Goal: Task Accomplishment & Management: Complete application form

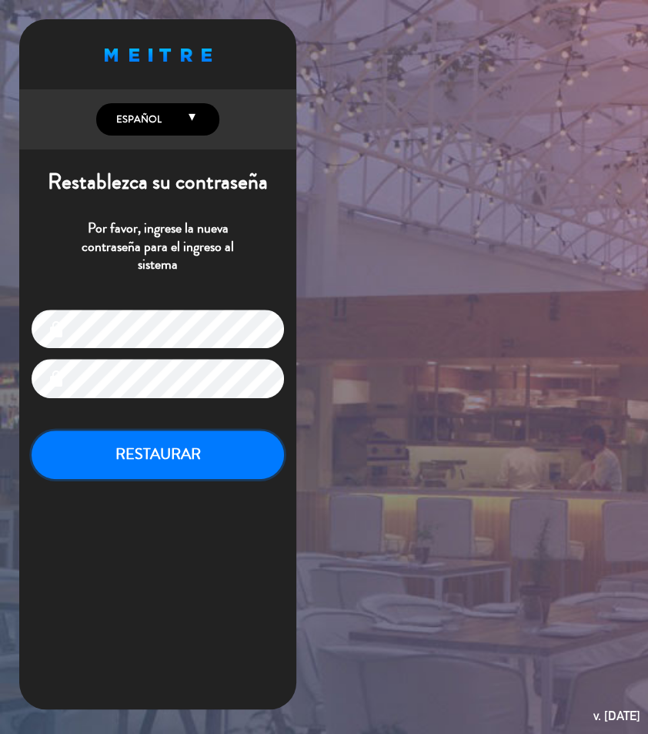
click at [213, 461] on button "RESTAURAR" at bounding box center [158, 454] width 253 height 49
click at [223, 460] on button "RESTAURAR" at bounding box center [158, 454] width 253 height 49
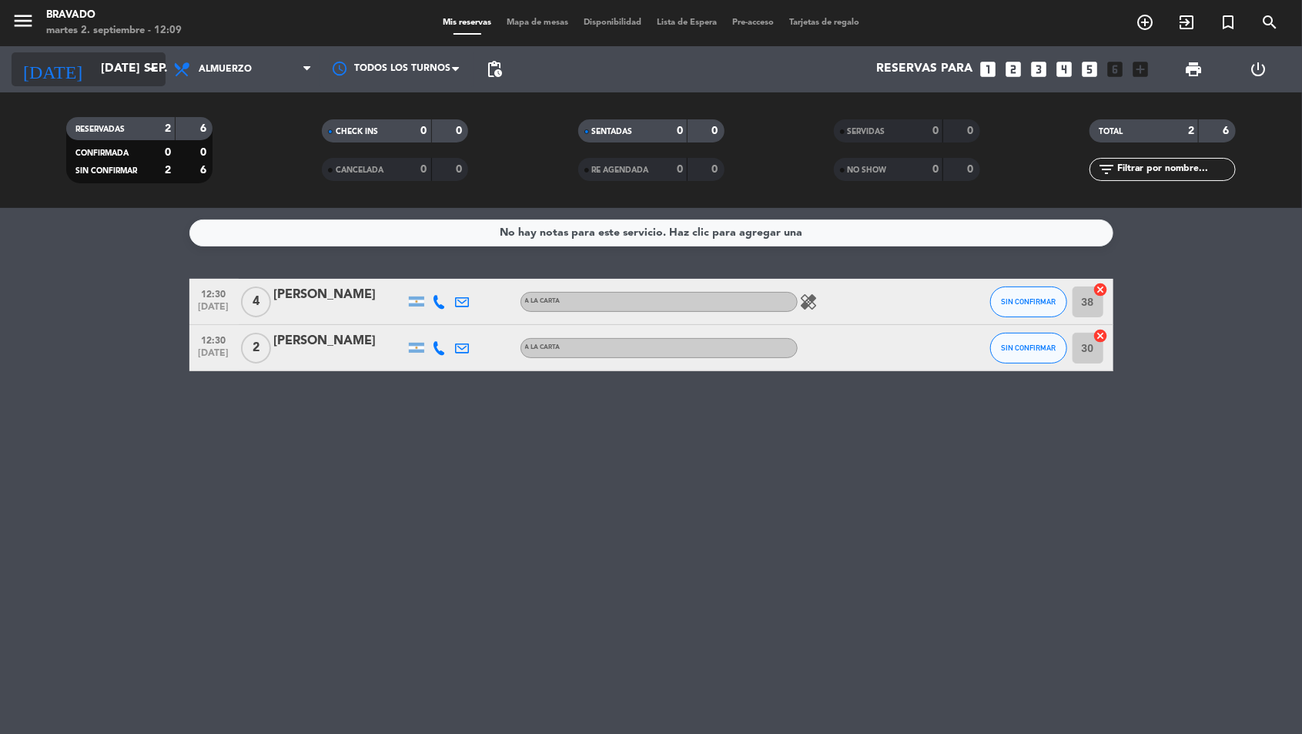
click at [93, 75] on input "[DATE] sep." at bounding box center [174, 69] width 162 height 29
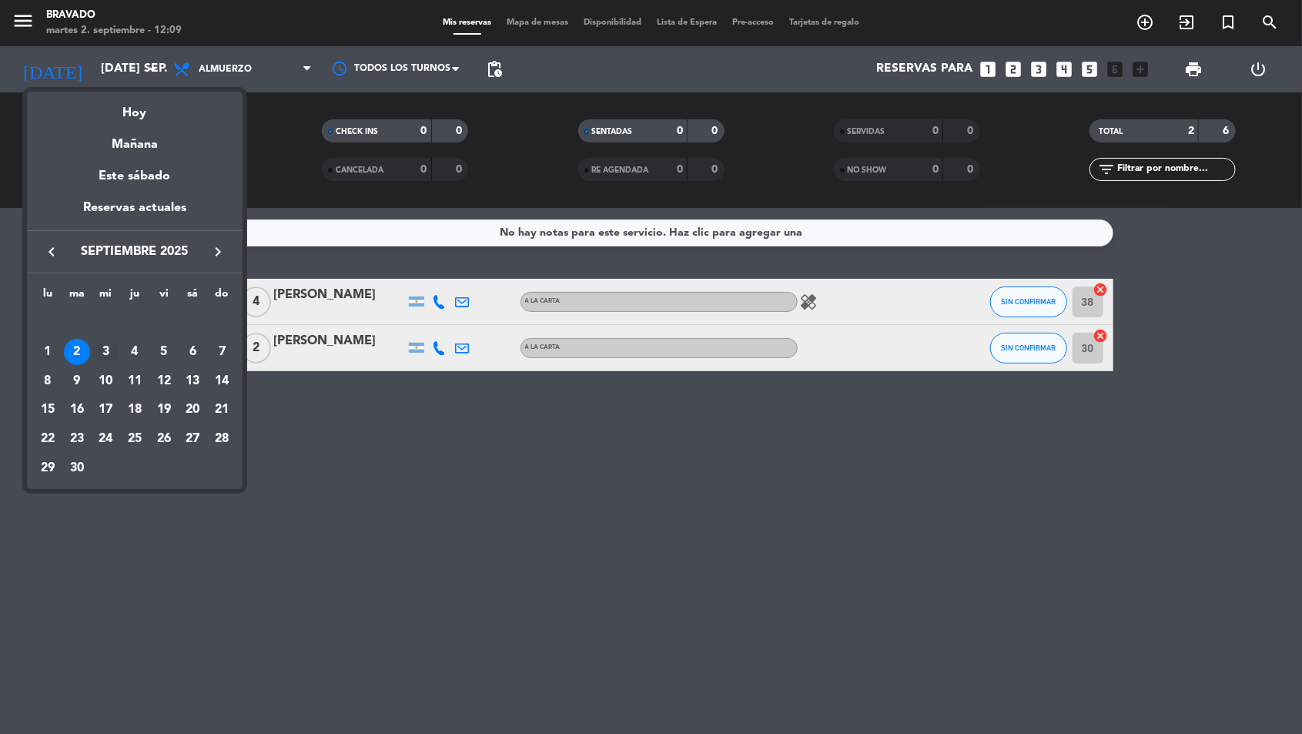
click at [99, 343] on div "3" at bounding box center [105, 352] width 26 height 26
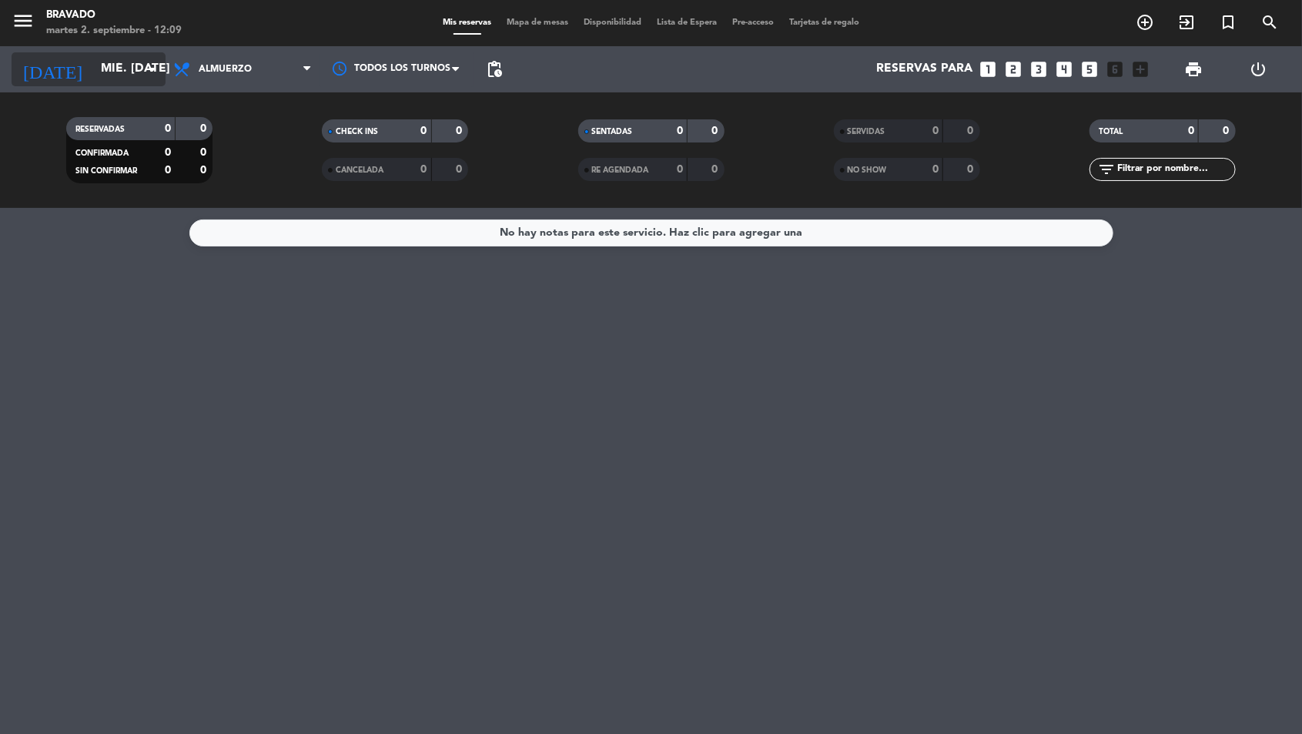
click at [93, 65] on input "mié. [DATE]" at bounding box center [174, 69] width 162 height 29
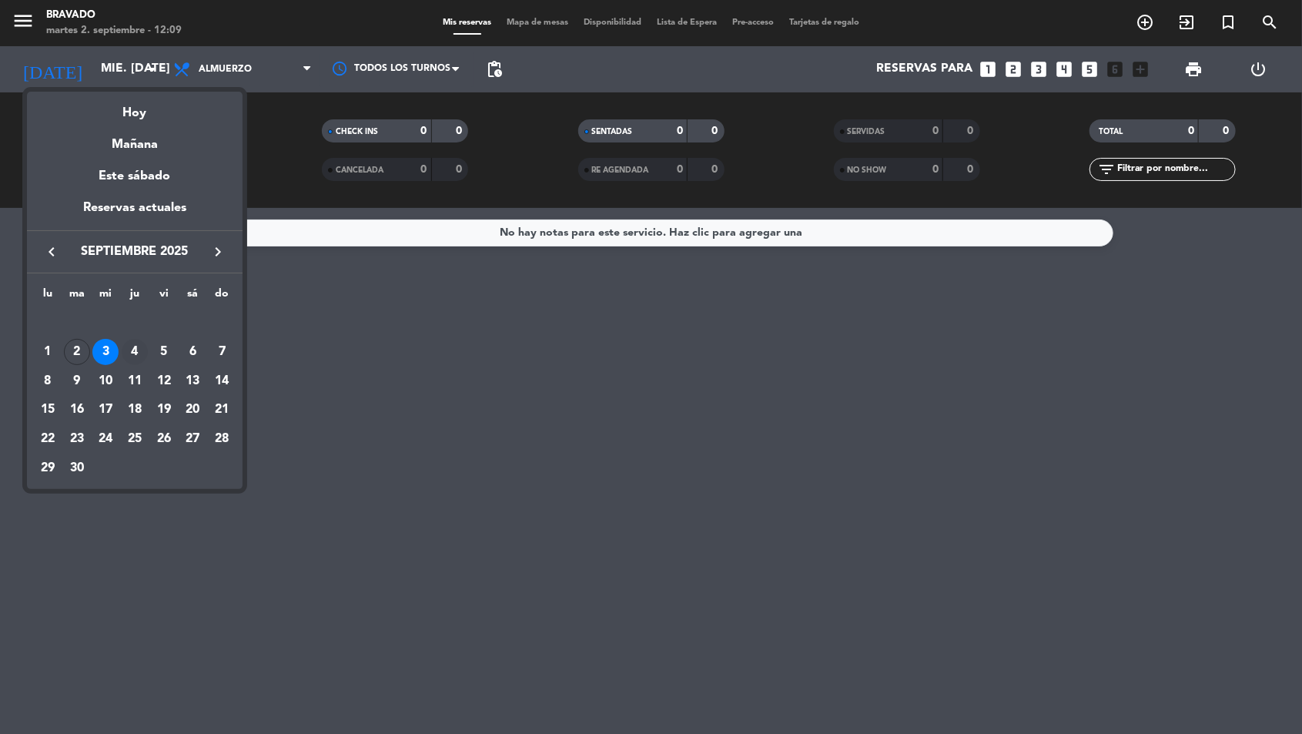
click at [132, 348] on div "4" at bounding box center [135, 352] width 26 height 26
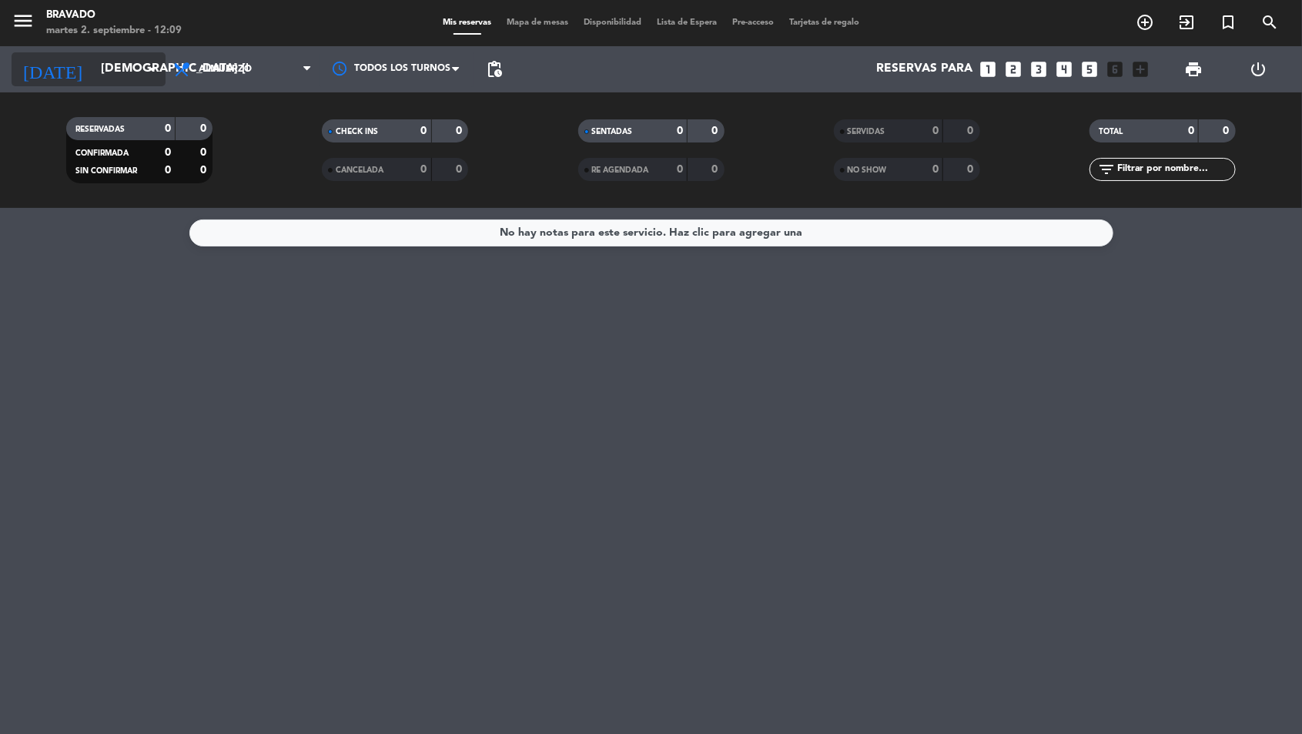
click at [93, 57] on input "[DEMOGRAPHIC_DATA] [DATE]" at bounding box center [174, 69] width 162 height 29
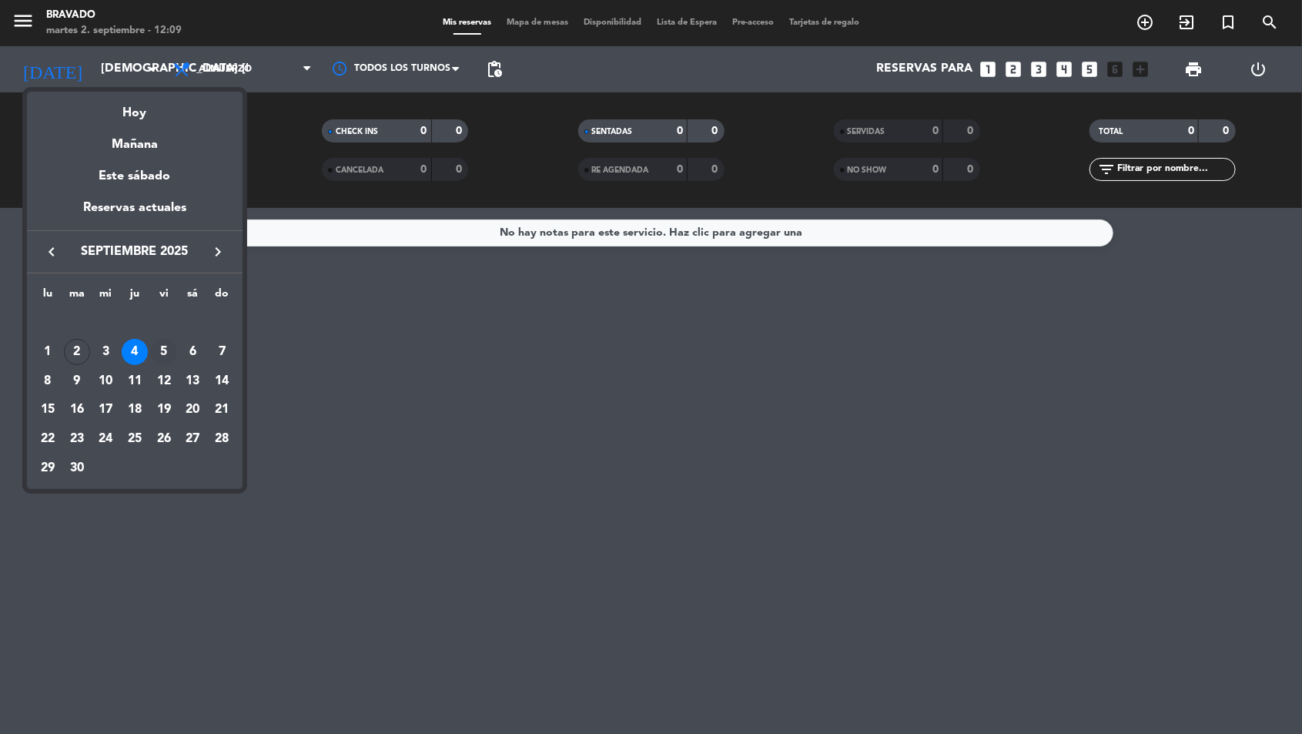
click at [152, 349] on div "5" at bounding box center [164, 352] width 26 height 26
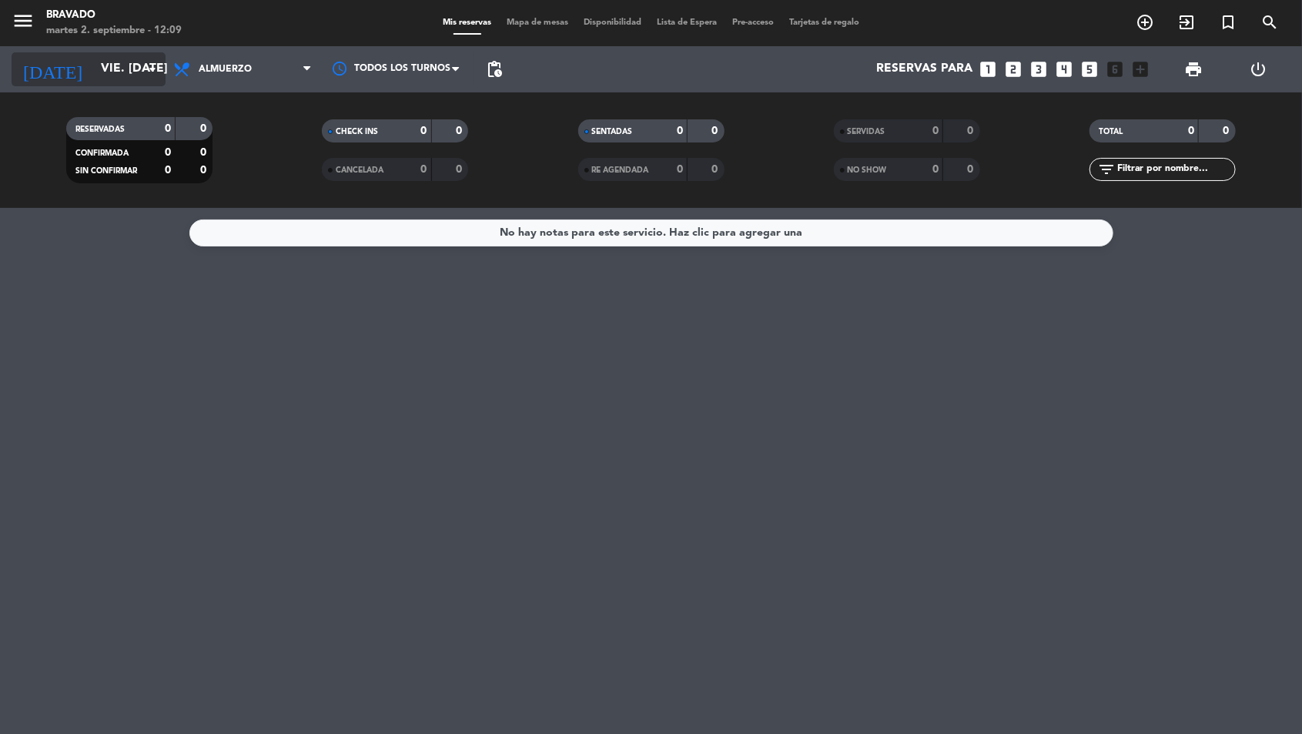
click at [95, 56] on input "vie. [DATE]" at bounding box center [174, 69] width 162 height 29
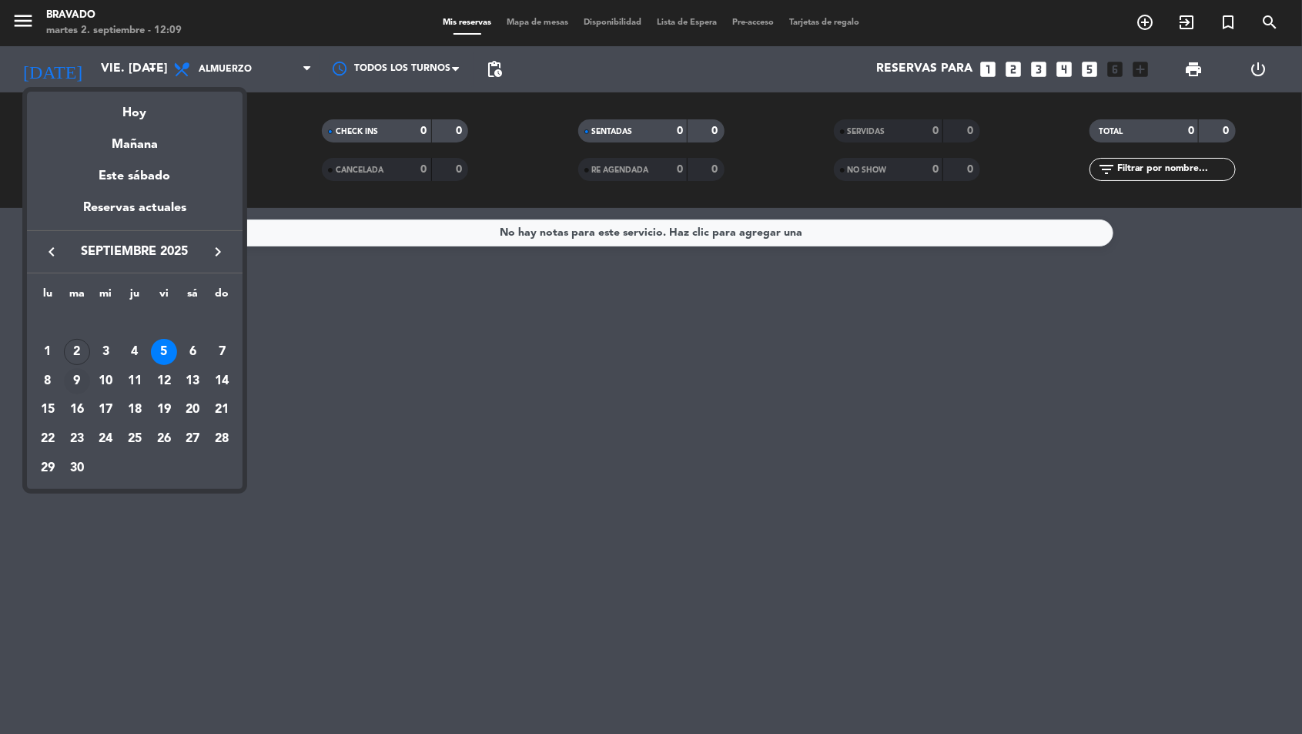
click at [73, 373] on div "9" at bounding box center [77, 381] width 26 height 26
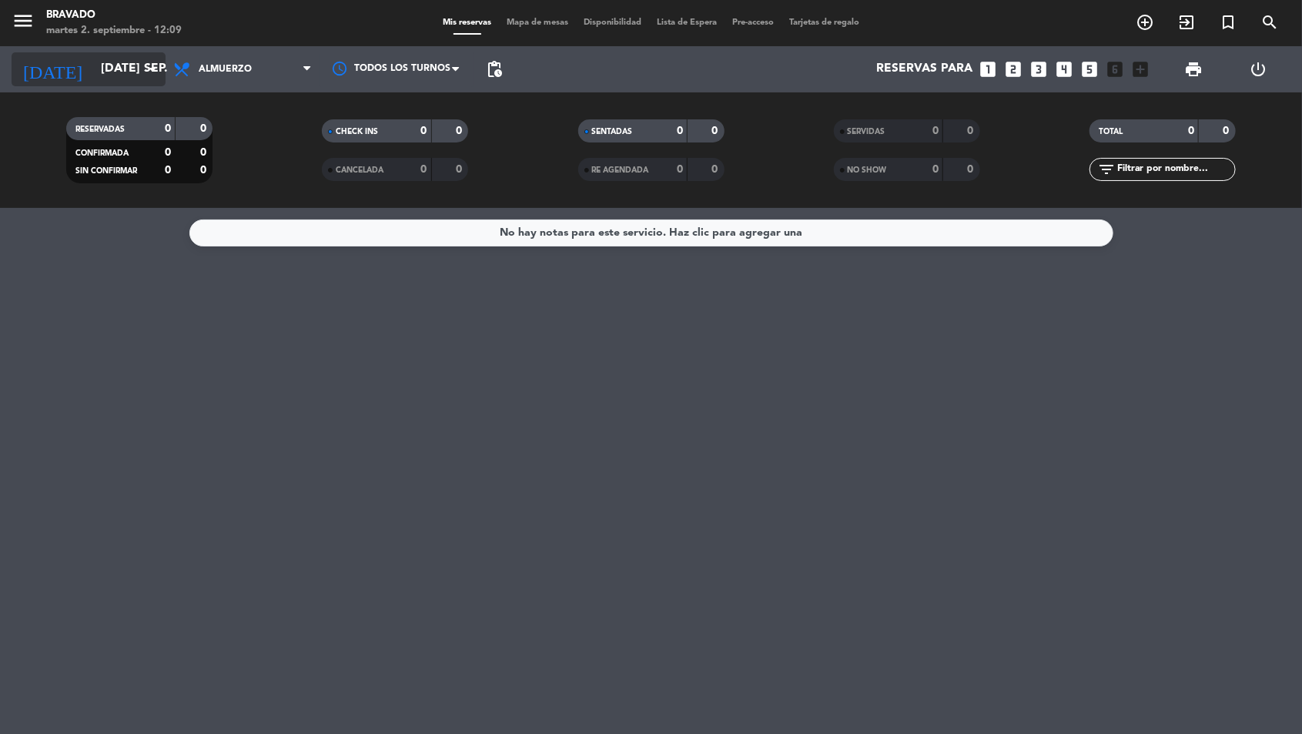
click at [107, 64] on input "[DATE] sep." at bounding box center [174, 69] width 162 height 29
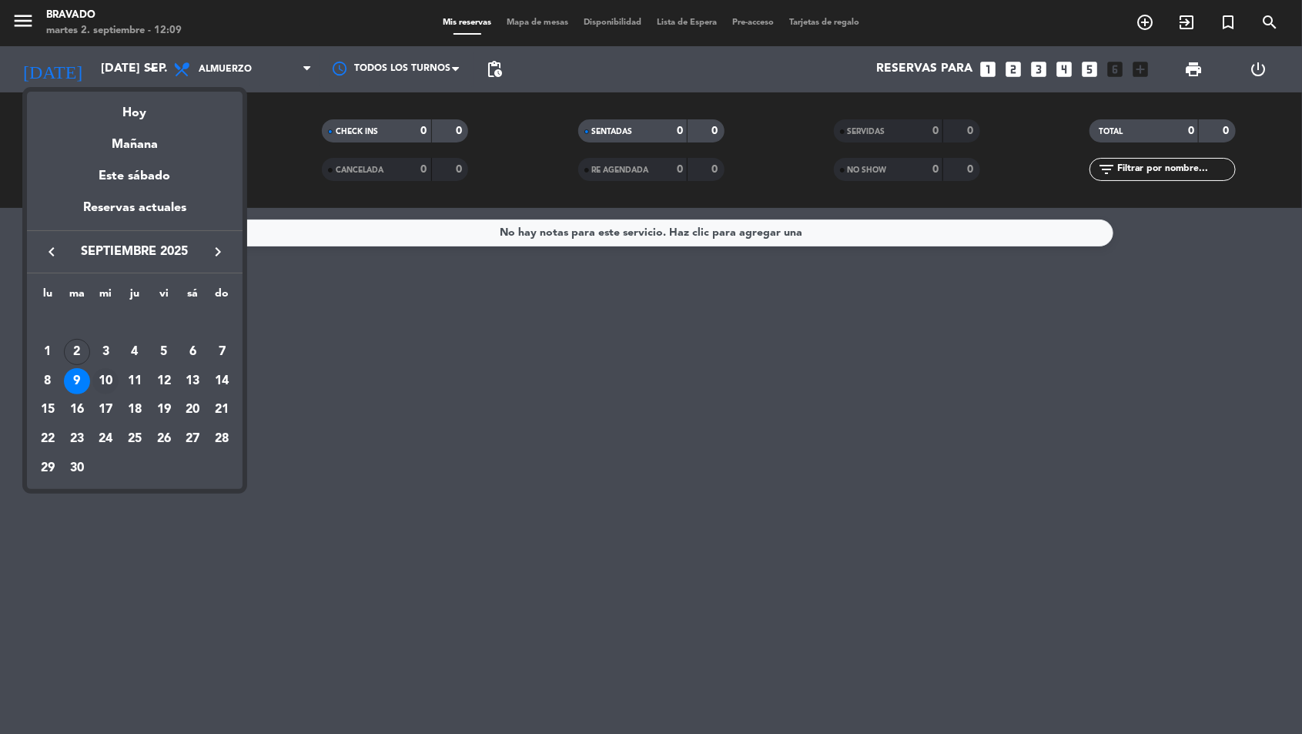
click at [95, 381] on div "10" at bounding box center [105, 381] width 26 height 26
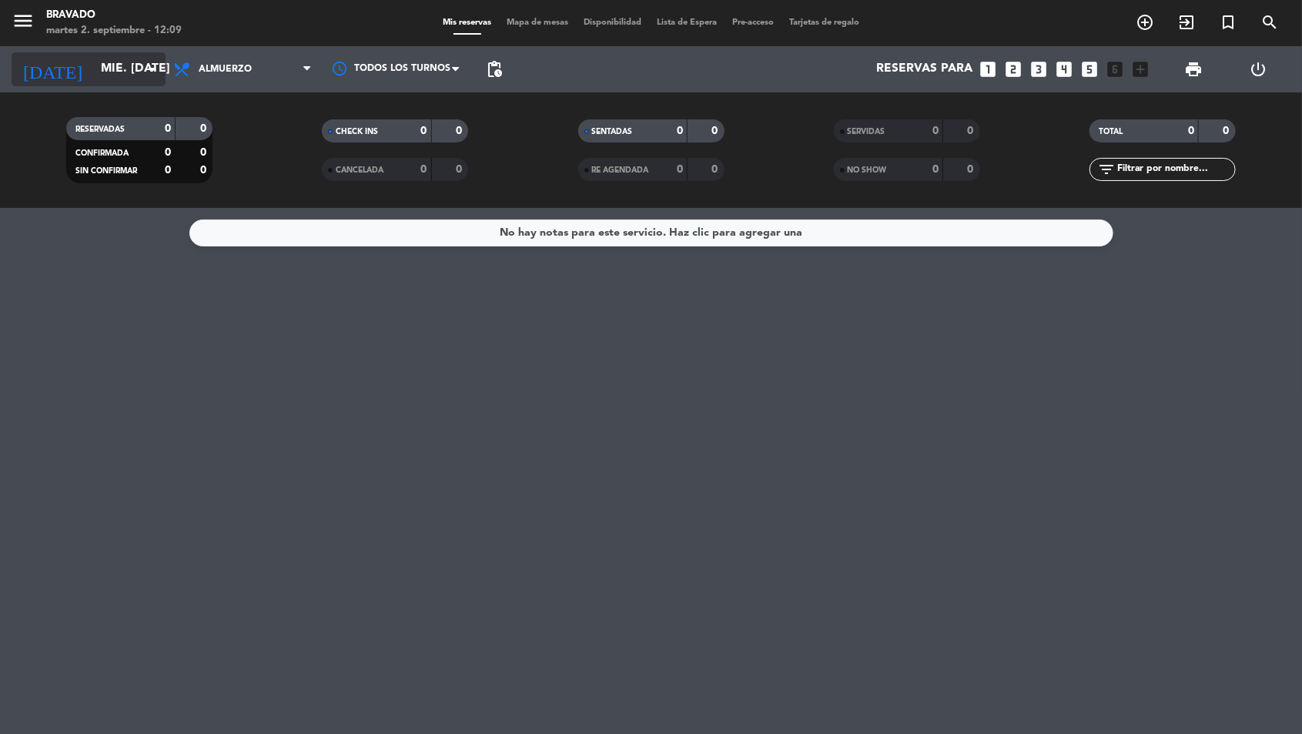
click at [93, 55] on input "mié. [DATE]" at bounding box center [174, 69] width 162 height 29
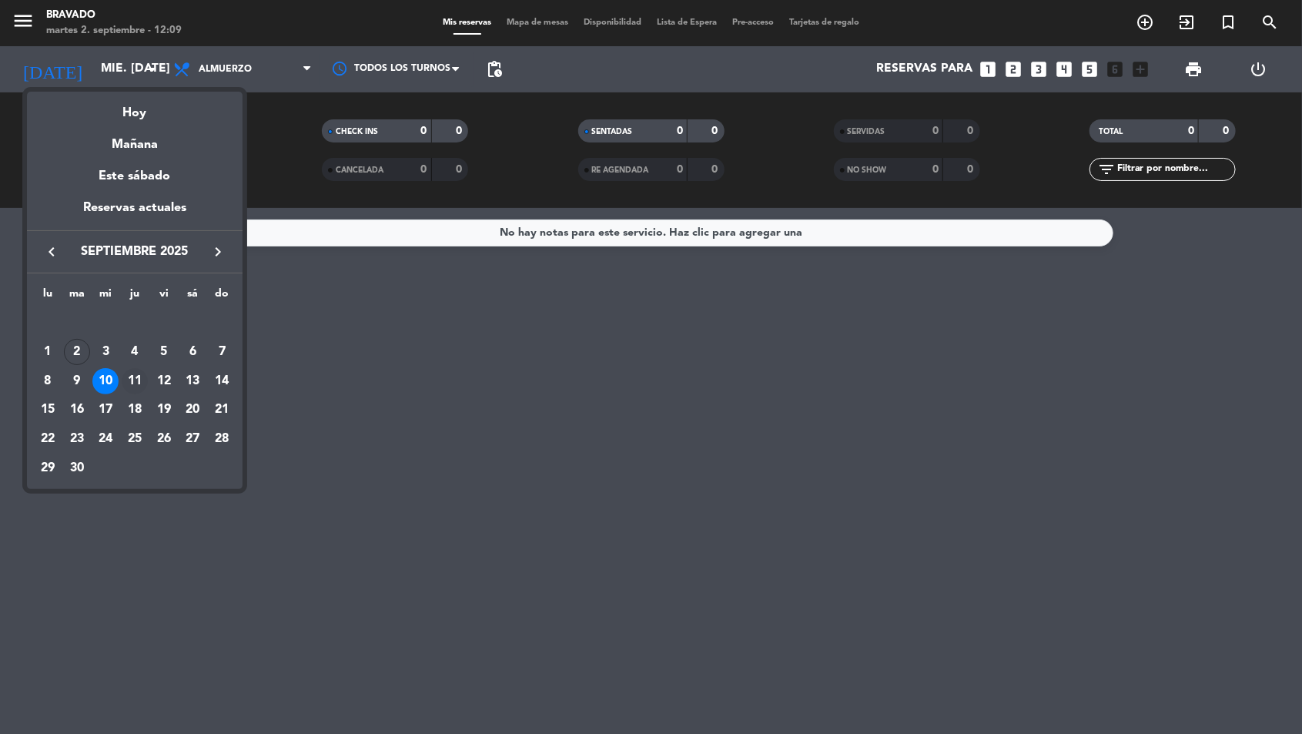
click at [128, 377] on div "11" at bounding box center [135, 381] width 26 height 26
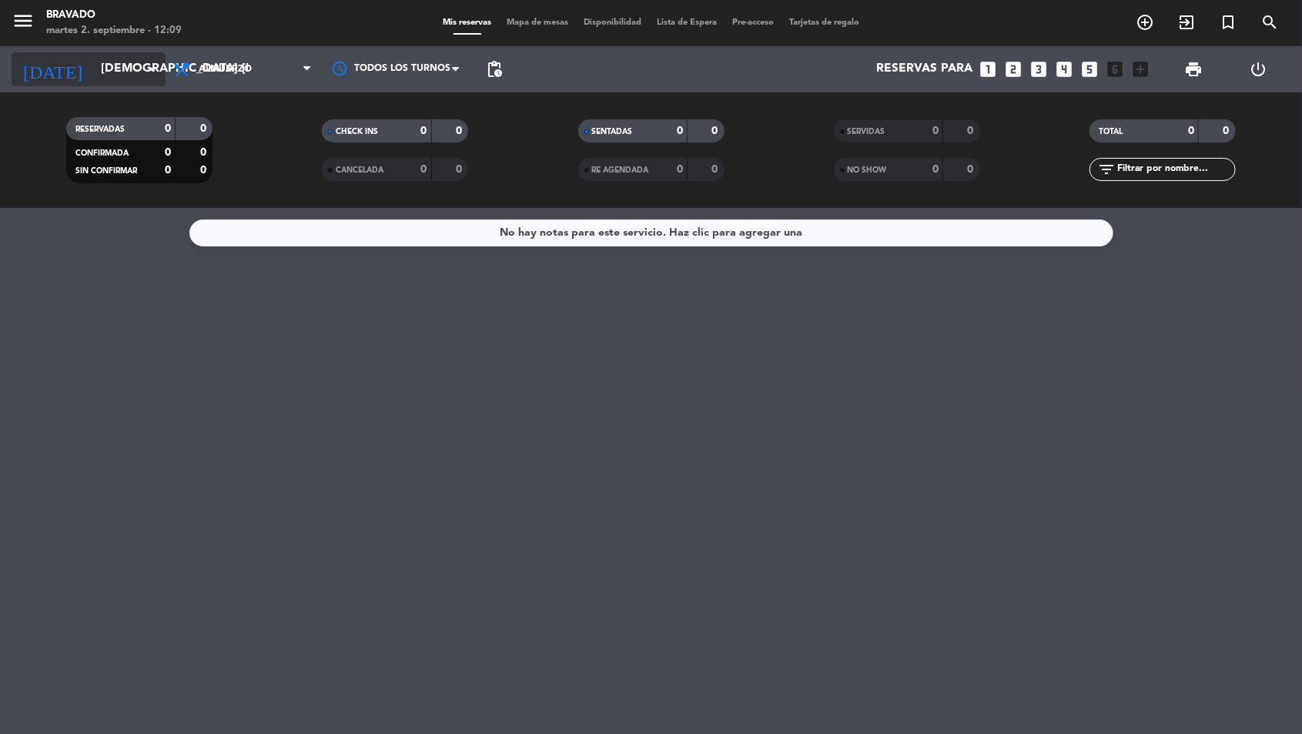
click at [93, 68] on input "[DEMOGRAPHIC_DATA] [DATE]" at bounding box center [174, 69] width 162 height 29
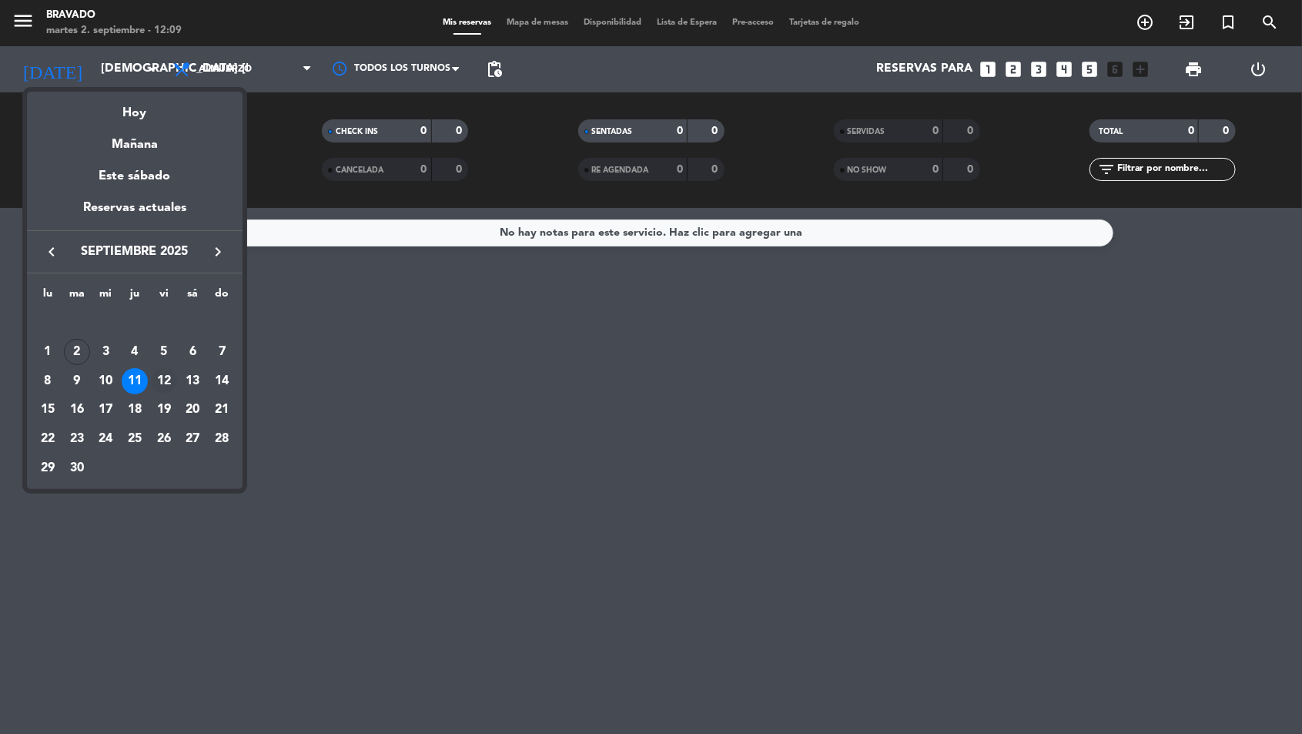
click at [159, 380] on div "12" at bounding box center [164, 381] width 26 height 26
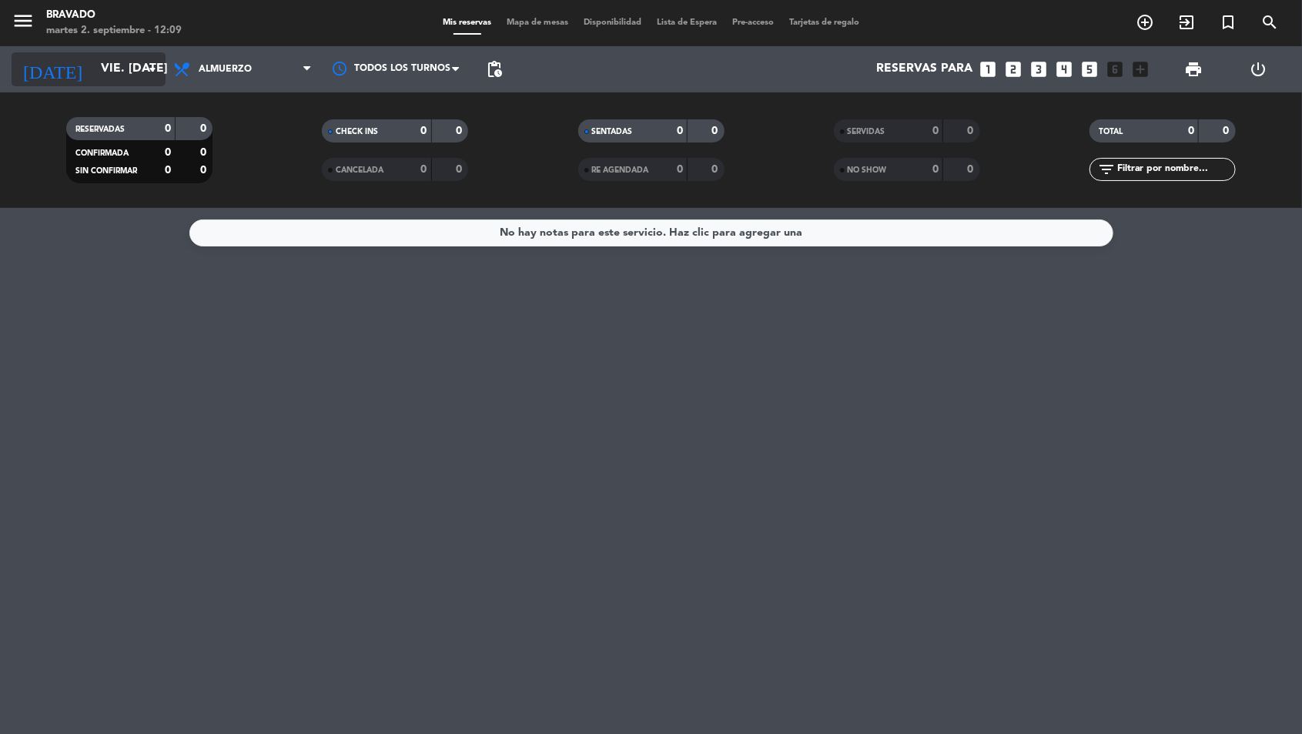
click at [93, 69] on input "vie. [DATE]" at bounding box center [174, 69] width 162 height 29
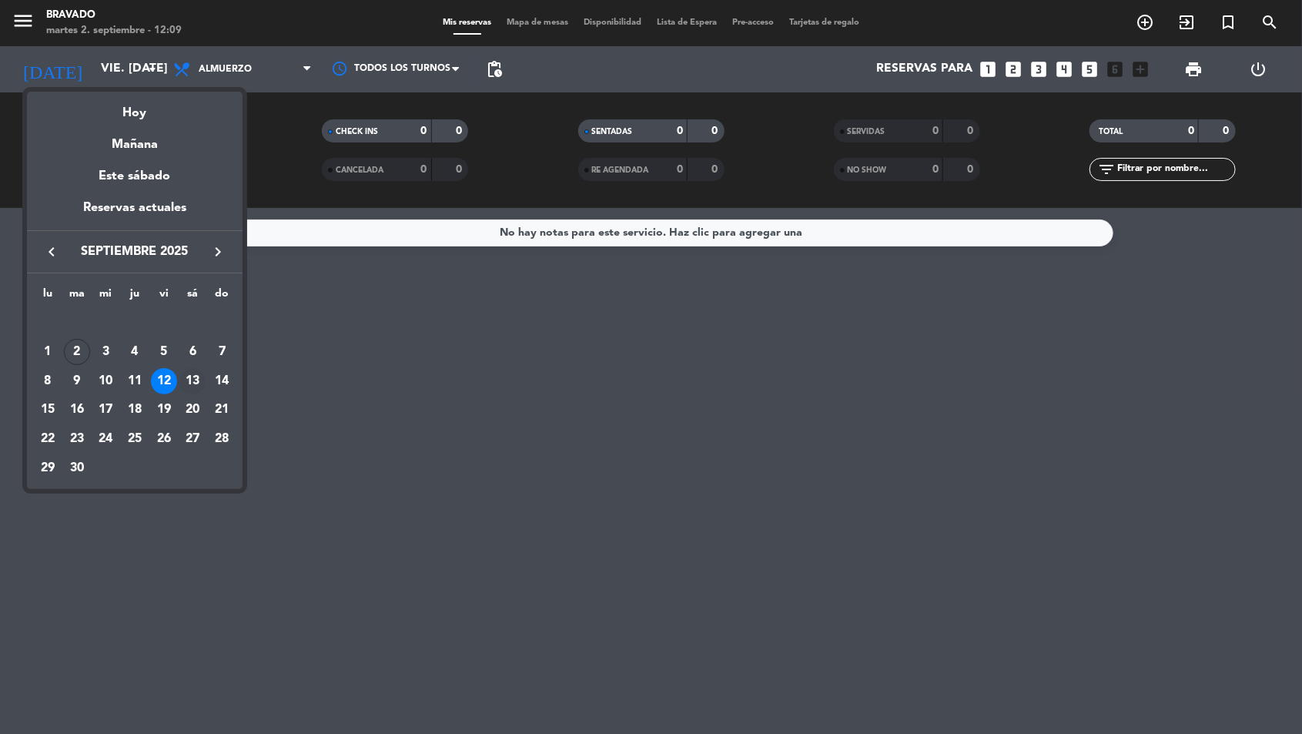
click at [180, 373] on td "13" at bounding box center [193, 381] width 29 height 29
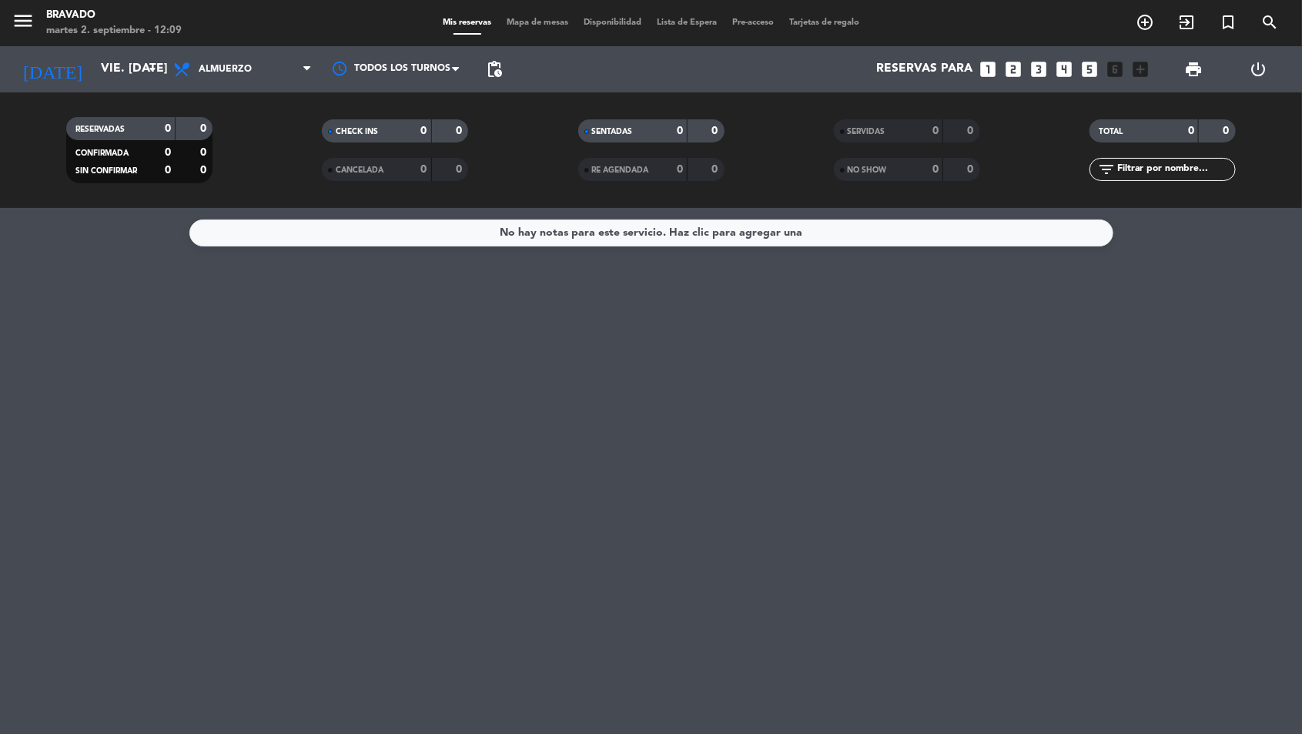
type input "sáb. [DATE]"
